Goal: Information Seeking & Learning: Find specific fact

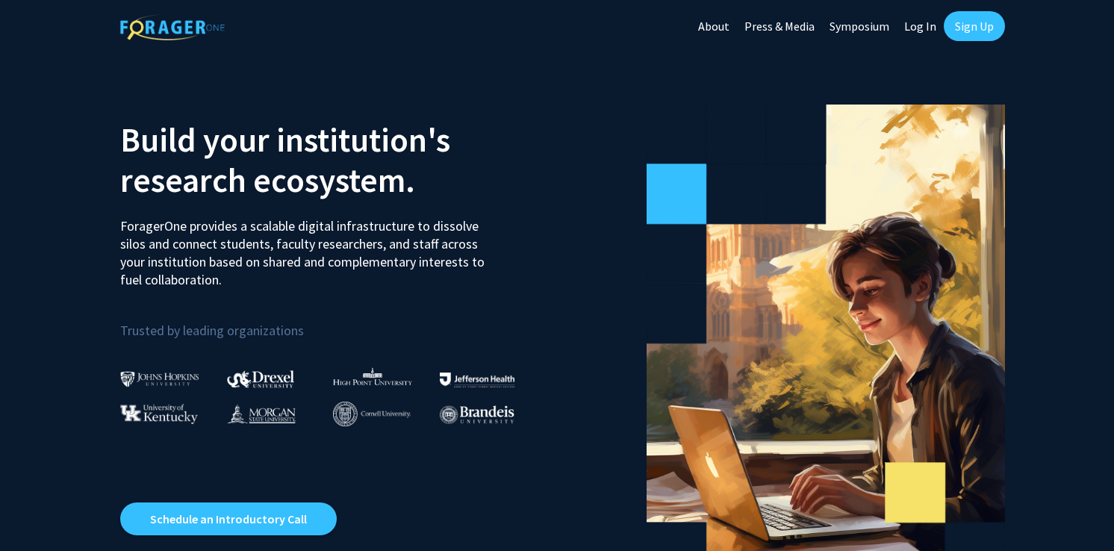
click at [928, 28] on link "Log In" at bounding box center [920, 26] width 47 height 52
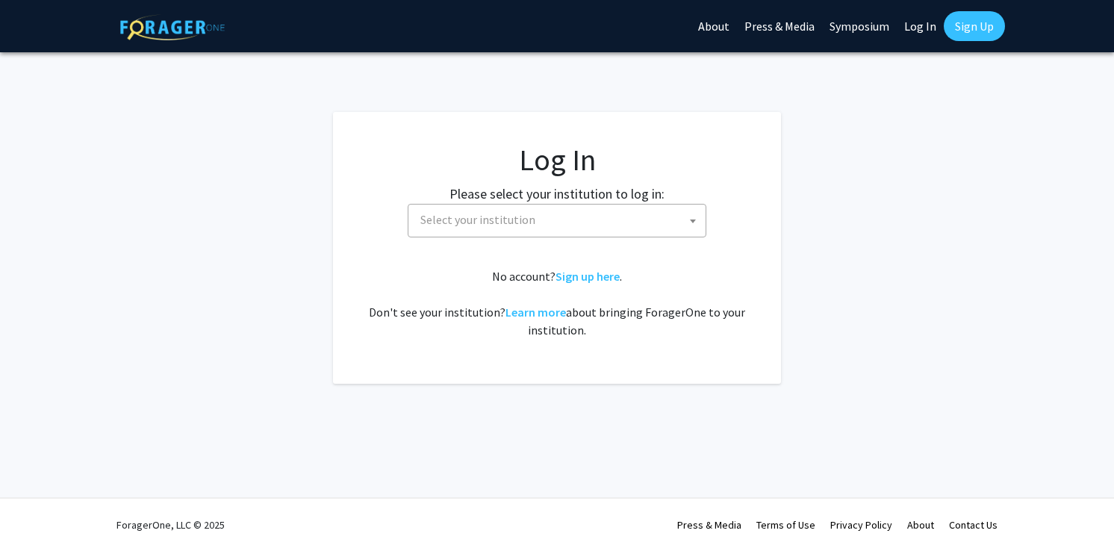
click at [620, 200] on label "Please select your institution to log in:" at bounding box center [557, 194] width 215 height 20
click at [619, 207] on span "Select your institution" at bounding box center [559, 220] width 291 height 31
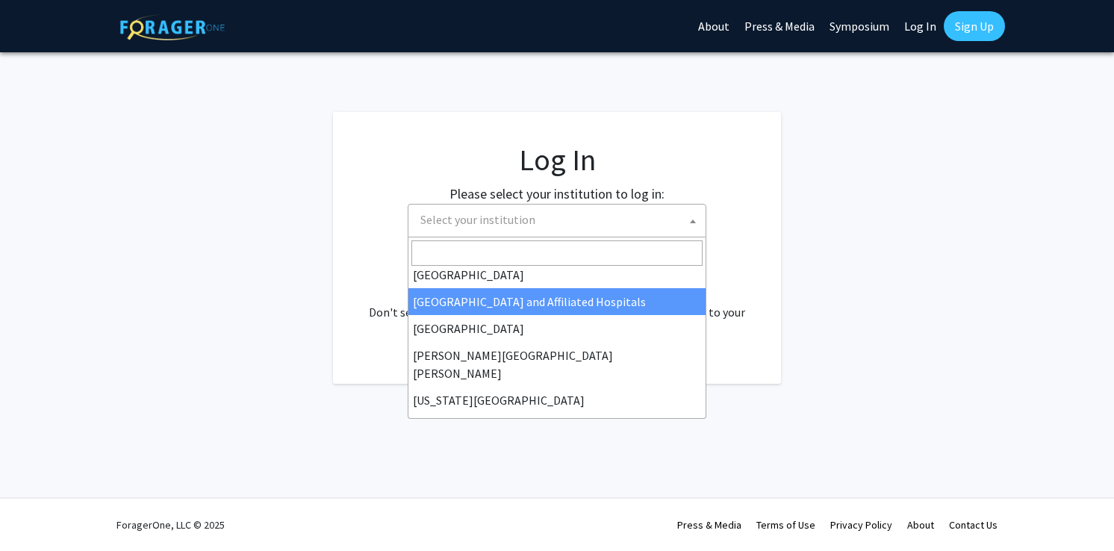
scroll to position [224, 0]
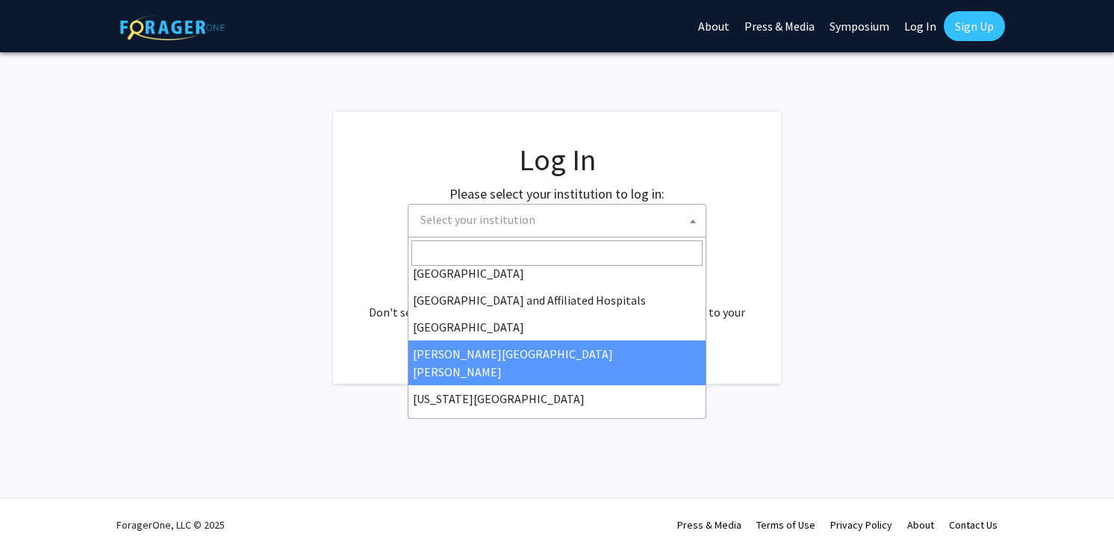
select select "1"
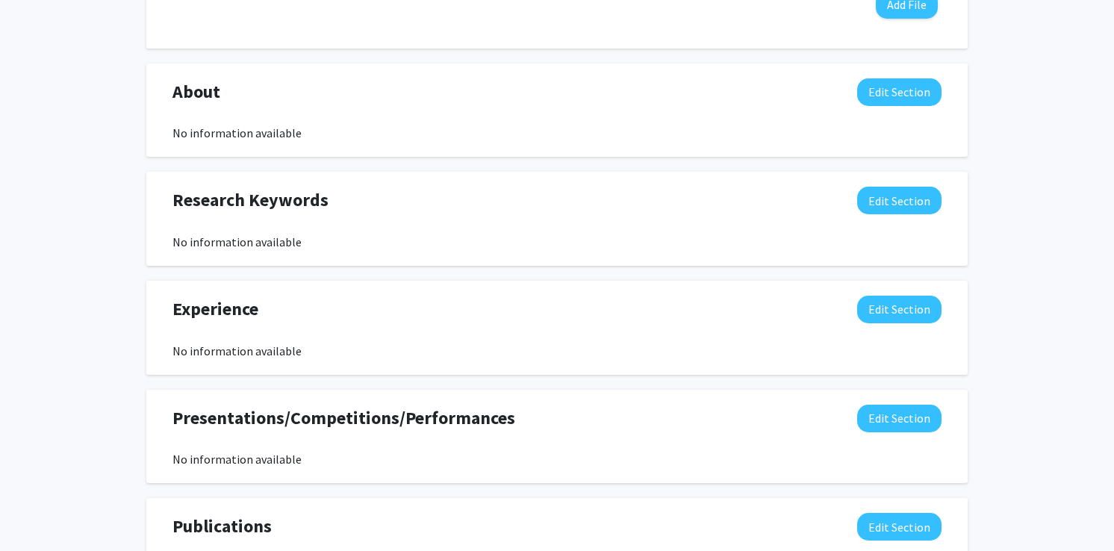
scroll to position [656, 0]
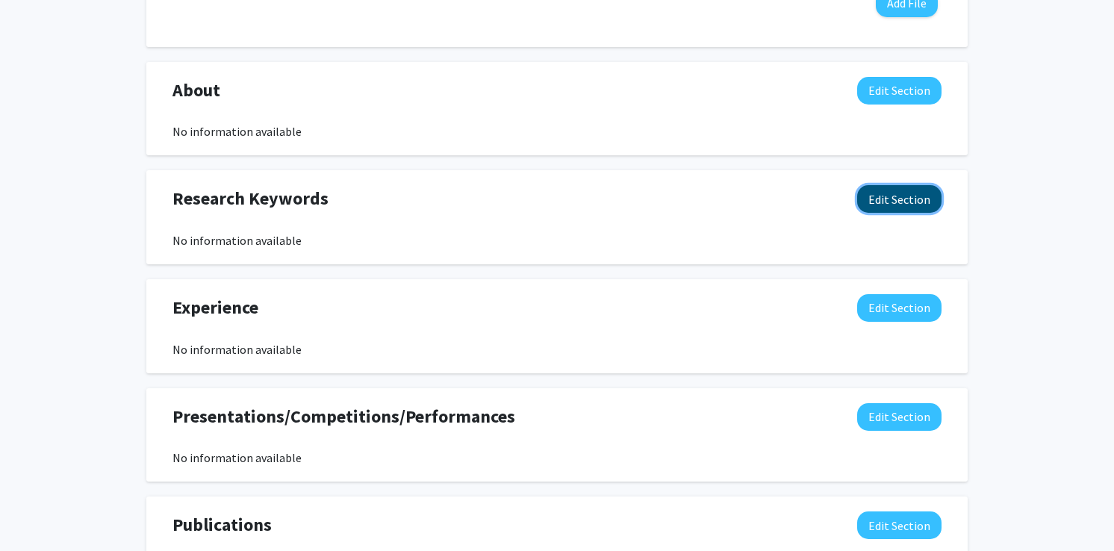
click at [901, 203] on button "Edit Section" at bounding box center [899, 199] width 84 height 28
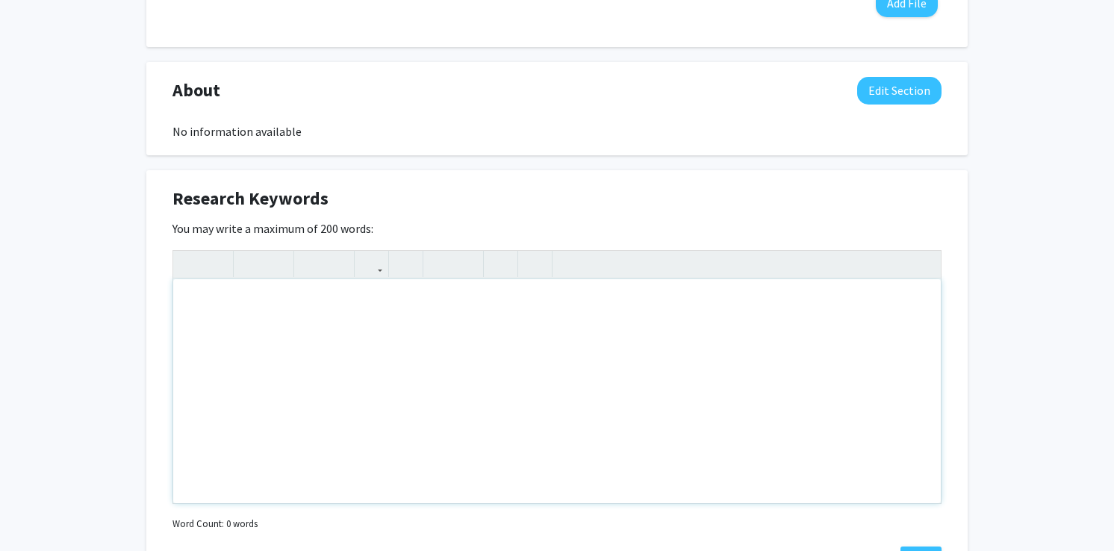
click at [358, 338] on div "Note to users with screen readers: Please deactivate our accessibility plugin f…" at bounding box center [557, 391] width 768 height 224
type textarea "<p>Neuroscience</p><p><br></p>"
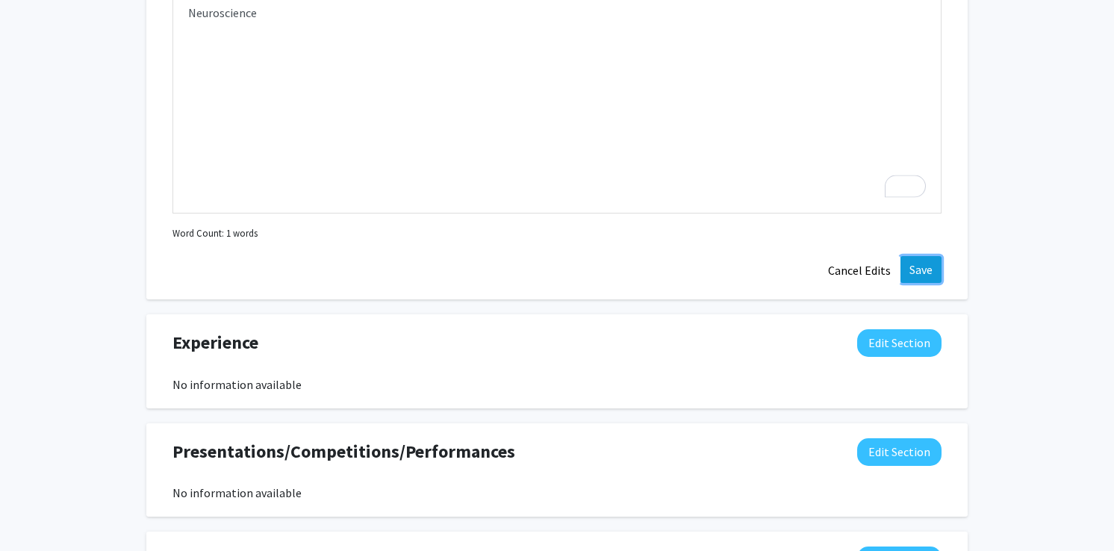
click at [917, 279] on button "Save" at bounding box center [921, 269] width 41 height 27
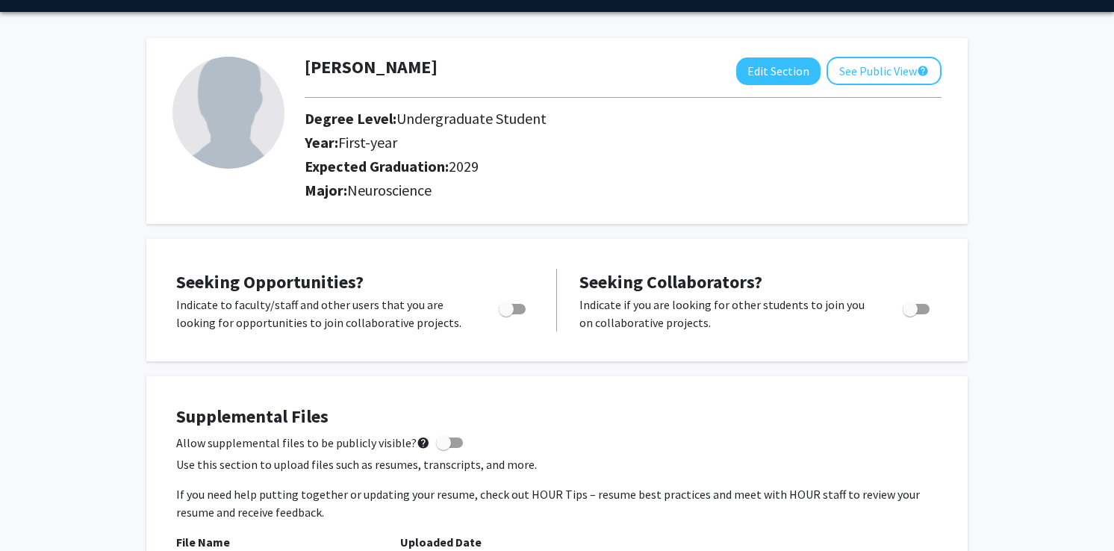
scroll to position [0, 0]
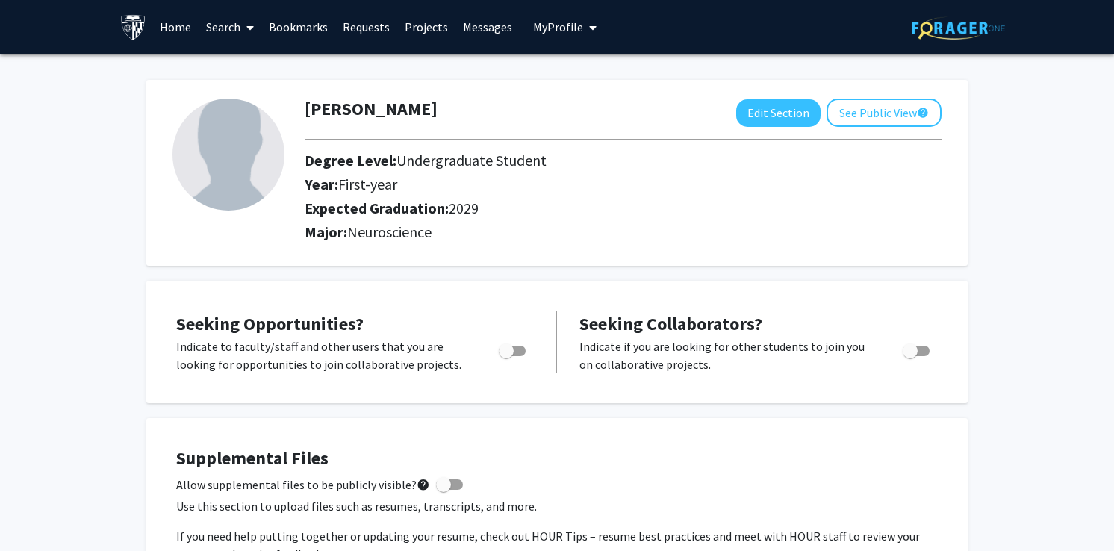
click at [233, 33] on link "Search" at bounding box center [230, 27] width 63 height 52
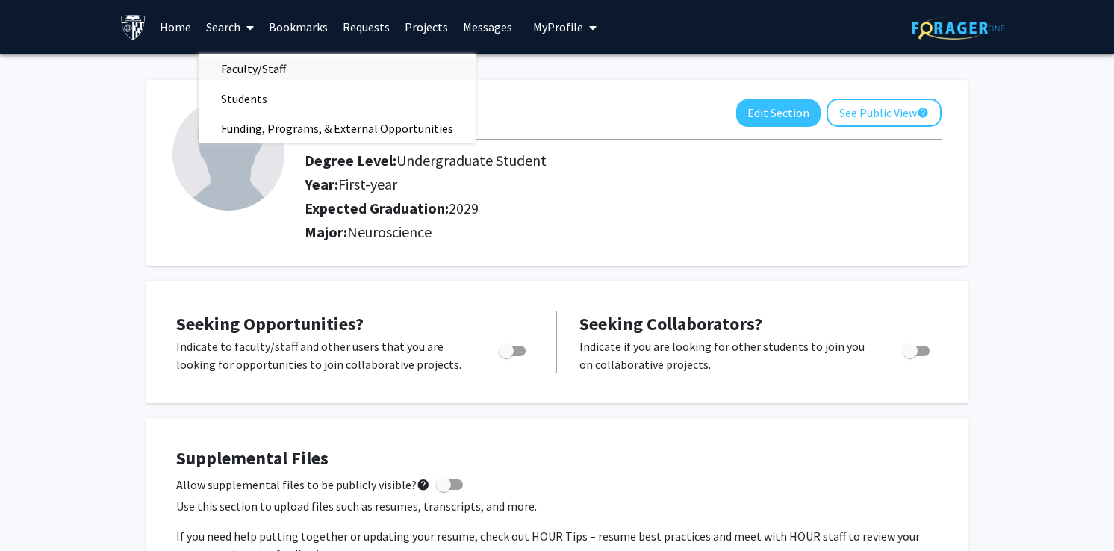
click at [263, 78] on span "Faculty/Staff" at bounding box center [254, 69] width 110 height 30
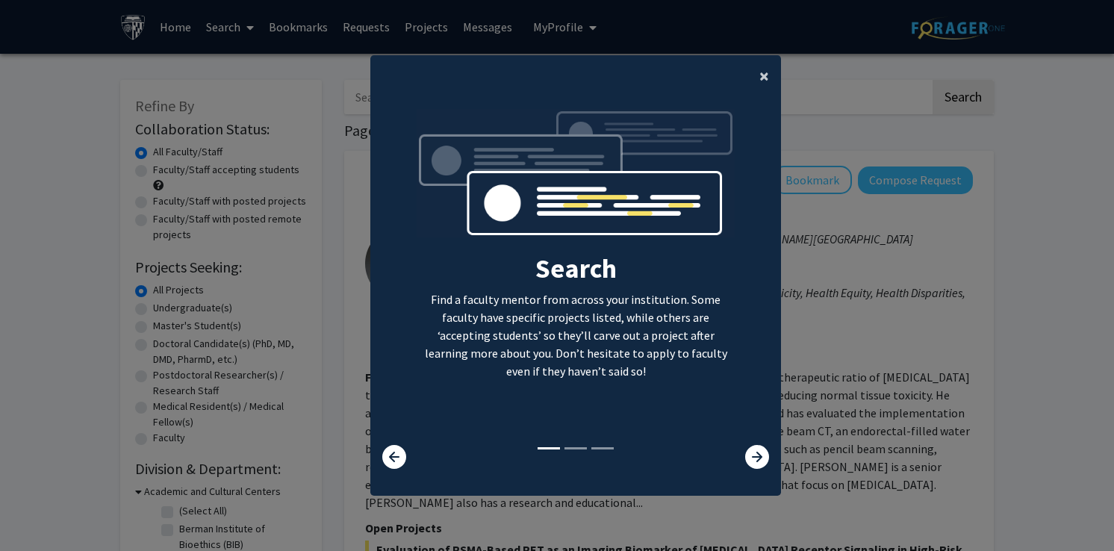
click at [765, 72] on span "×" at bounding box center [764, 75] width 10 height 23
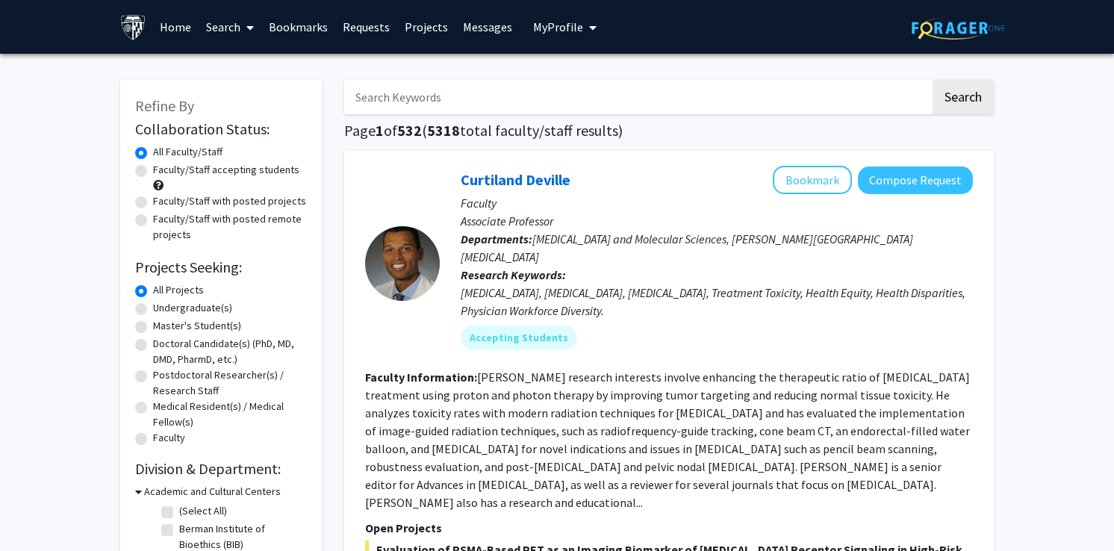
click at [687, 93] on input "Search Keywords" at bounding box center [637, 97] width 586 height 34
type input "neuroscience"
click at [933, 80] on button "Search" at bounding box center [963, 97] width 61 height 34
